Goal: Transaction & Acquisition: Download file/media

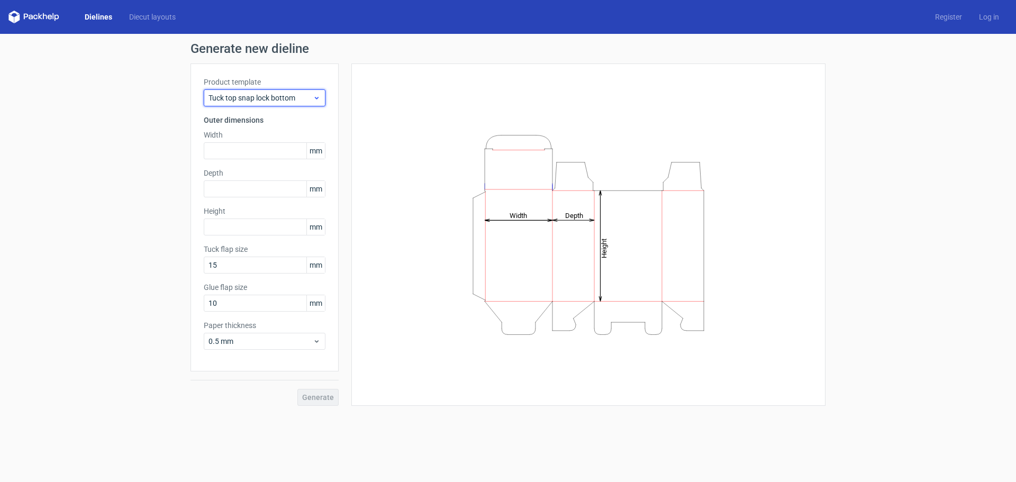
click at [260, 105] on div "Tuck top snap lock bottom" at bounding box center [265, 97] width 122 height 17
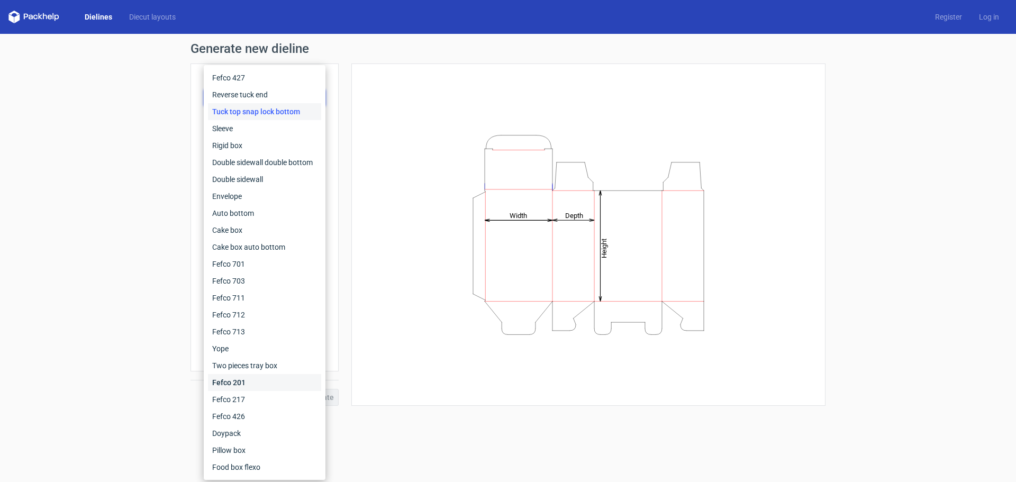
click at [264, 383] on div "Fefco 201" at bounding box center [264, 382] width 113 height 17
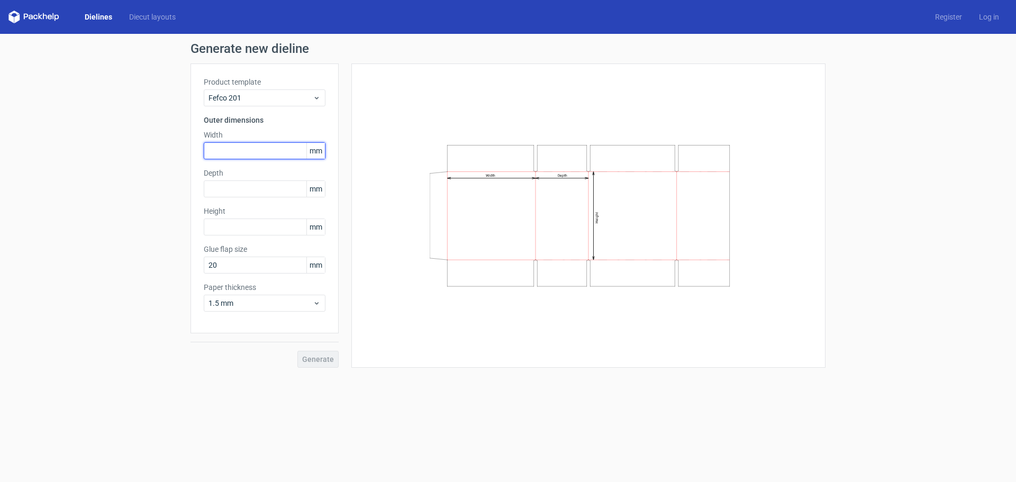
click at [256, 152] on input "text" at bounding box center [265, 150] width 122 height 17
click at [310, 153] on span "mm" at bounding box center [315, 151] width 19 height 16
click at [239, 146] on input "34" at bounding box center [265, 150] width 122 height 17
type input "340"
type input "240"
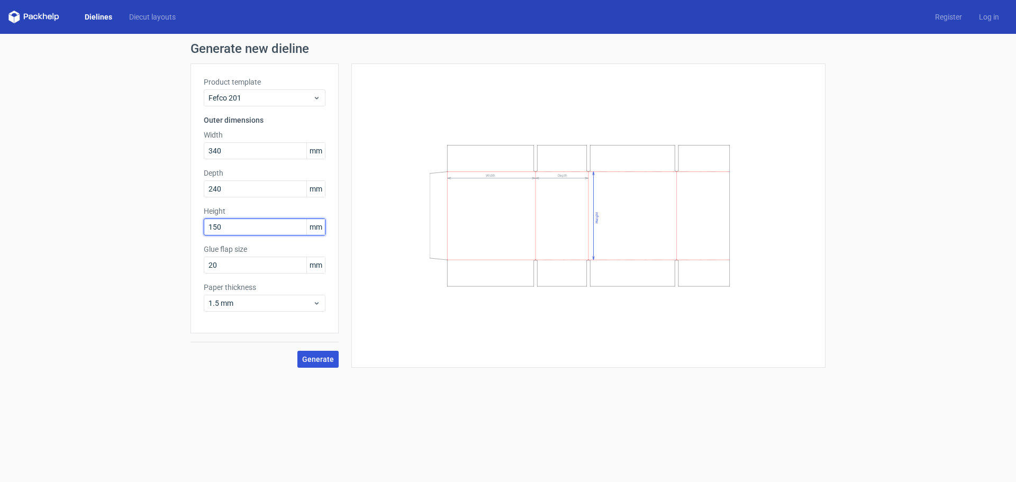
type input "150"
click at [311, 360] on span "Generate" at bounding box center [318, 359] width 32 height 7
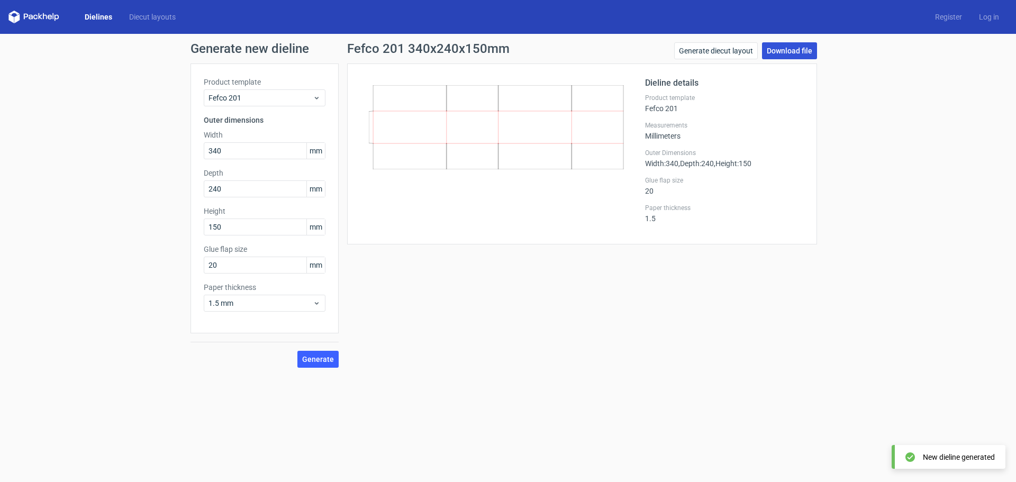
click at [804, 48] on link "Download file" at bounding box center [789, 50] width 55 height 17
click at [908, 180] on div "Generate new dieline Product template Fefco 201 Outer dimensions Width 340 mm D…" at bounding box center [508, 205] width 1016 height 342
